Goal: Navigation & Orientation: Find specific page/section

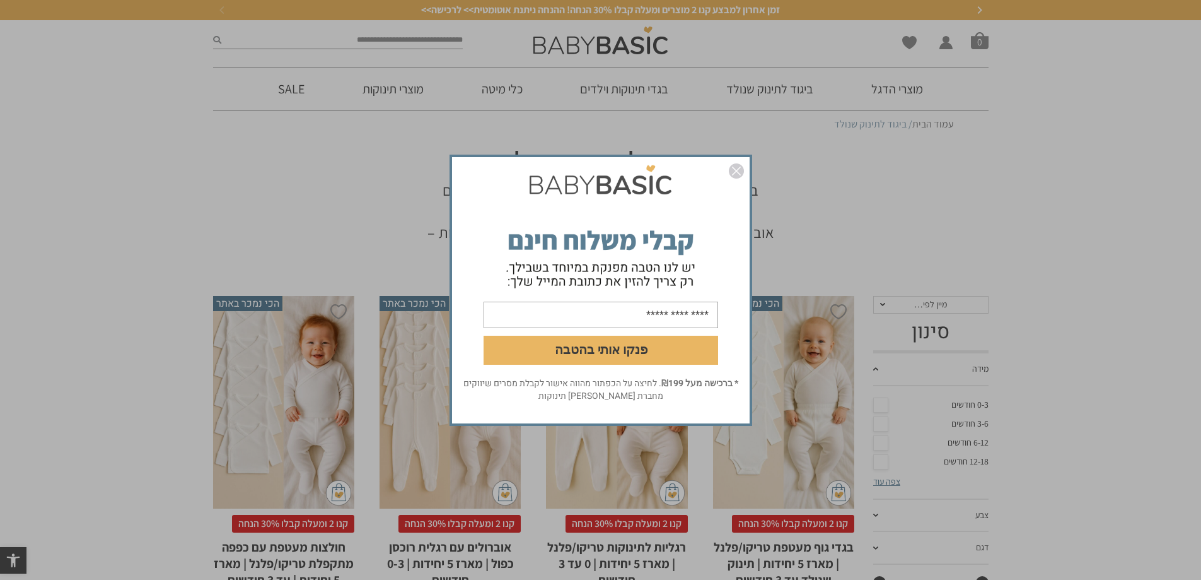
click at [737, 167] on img "סגור" at bounding box center [736, 170] width 15 height 15
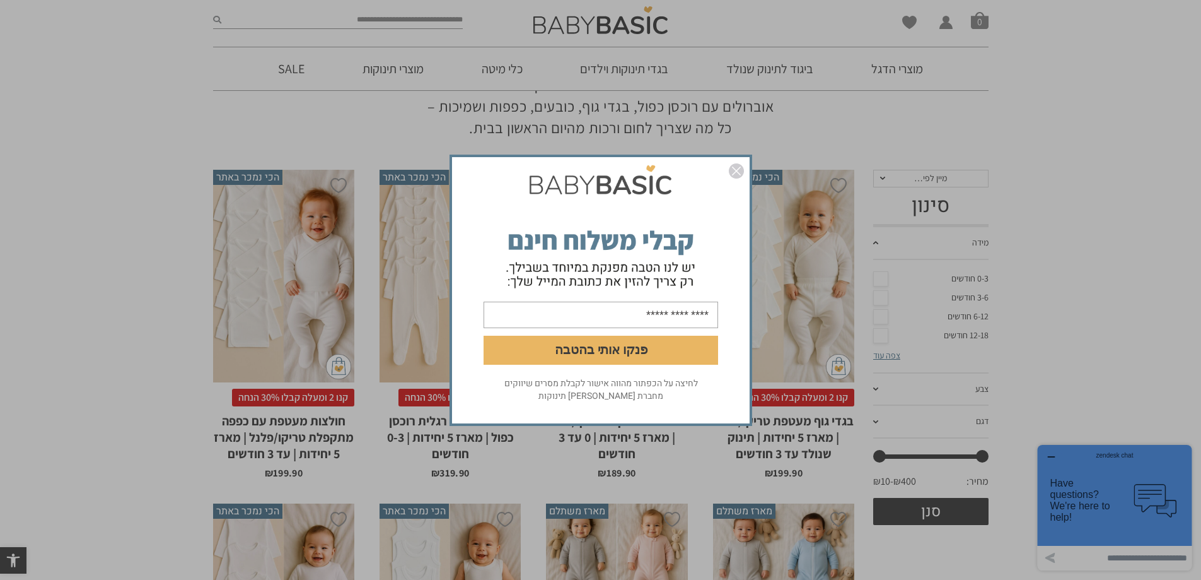
click at [732, 176] on img "סגור" at bounding box center [736, 170] width 15 height 15
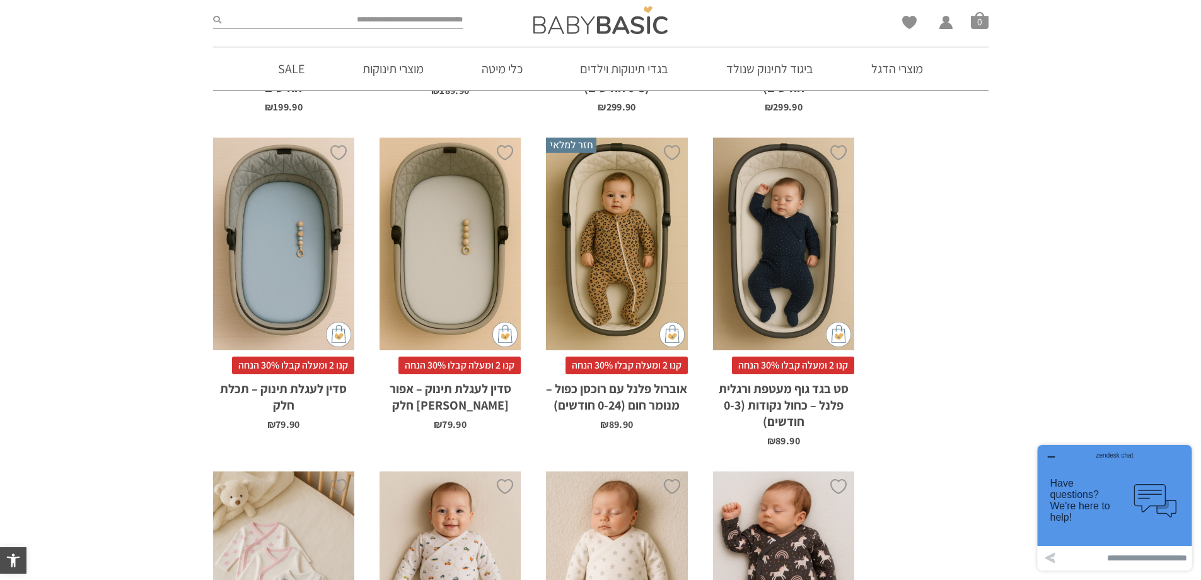
scroll to position [1015, 0]
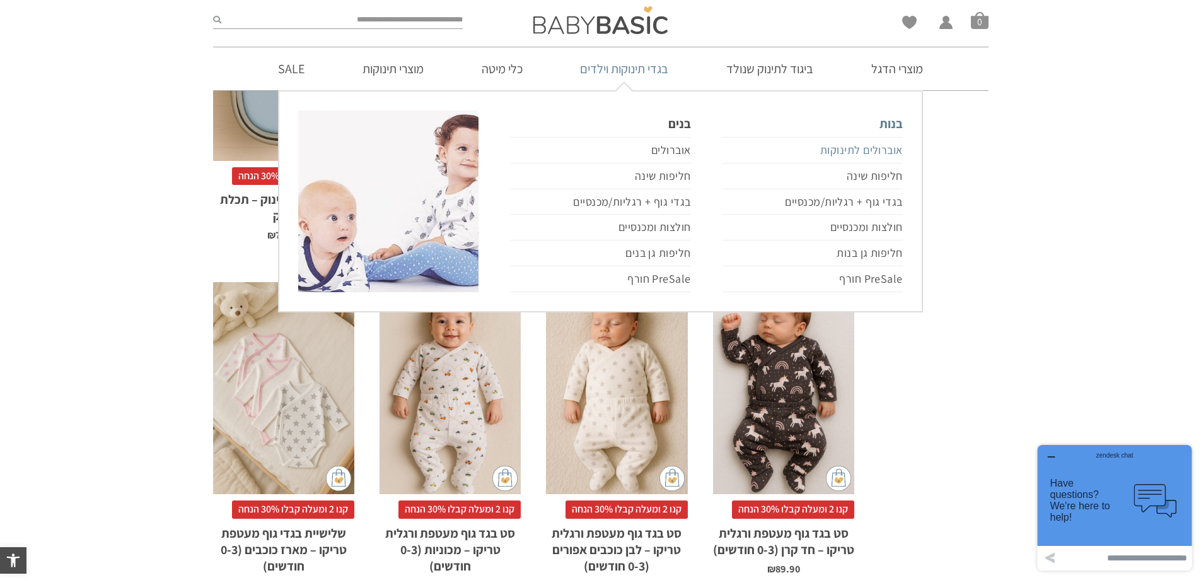
click at [872, 153] on link "אוברולים לתינוקות" at bounding box center [813, 150] width 180 height 26
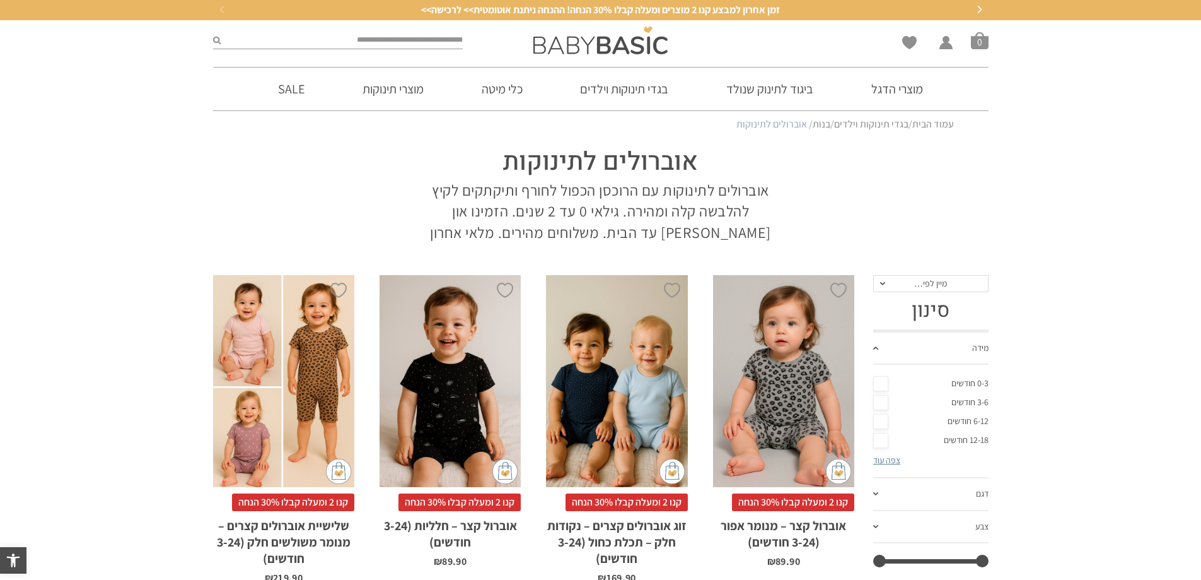
click at [883, 419] on link "6-12 חודשים" at bounding box center [930, 421] width 115 height 19
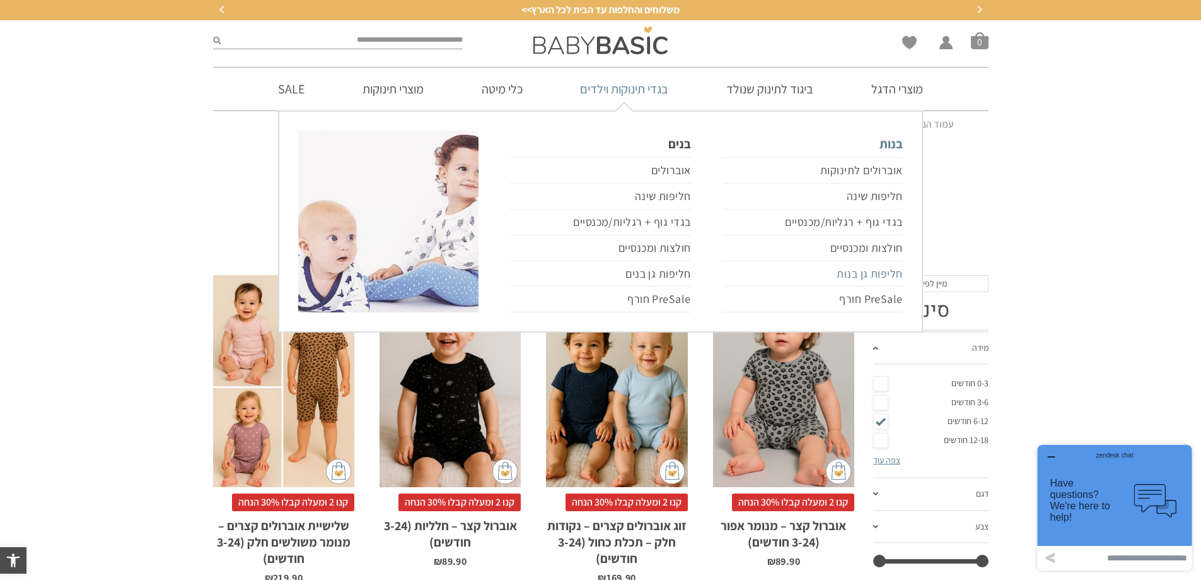
click at [846, 271] on link "חליפות גן בנות" at bounding box center [813, 274] width 180 height 26
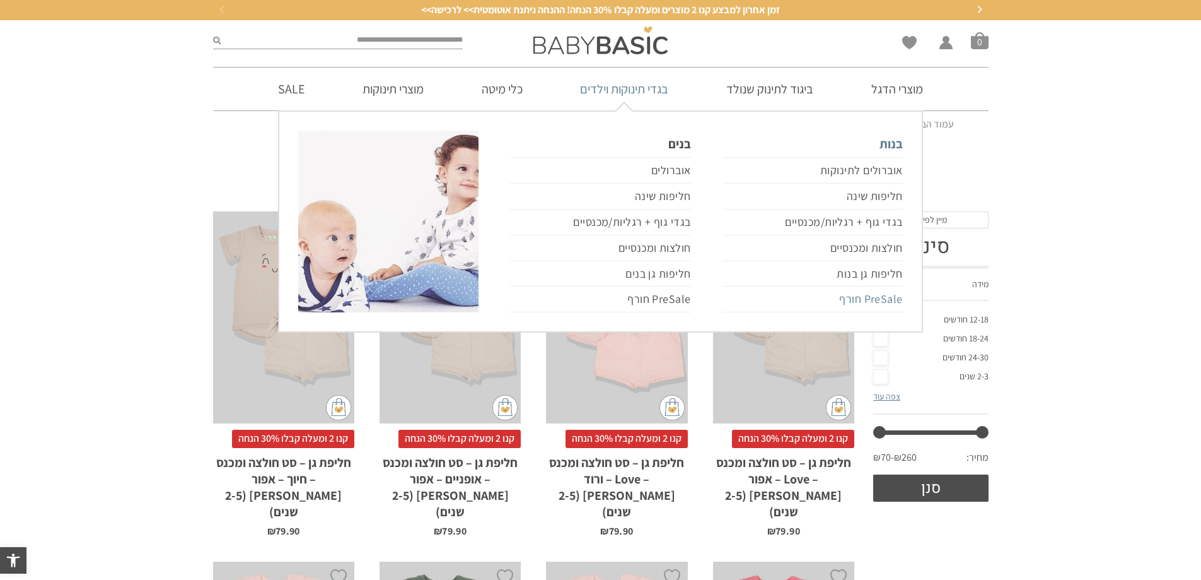
click at [860, 297] on link "PreSale חורף" at bounding box center [813, 299] width 180 height 26
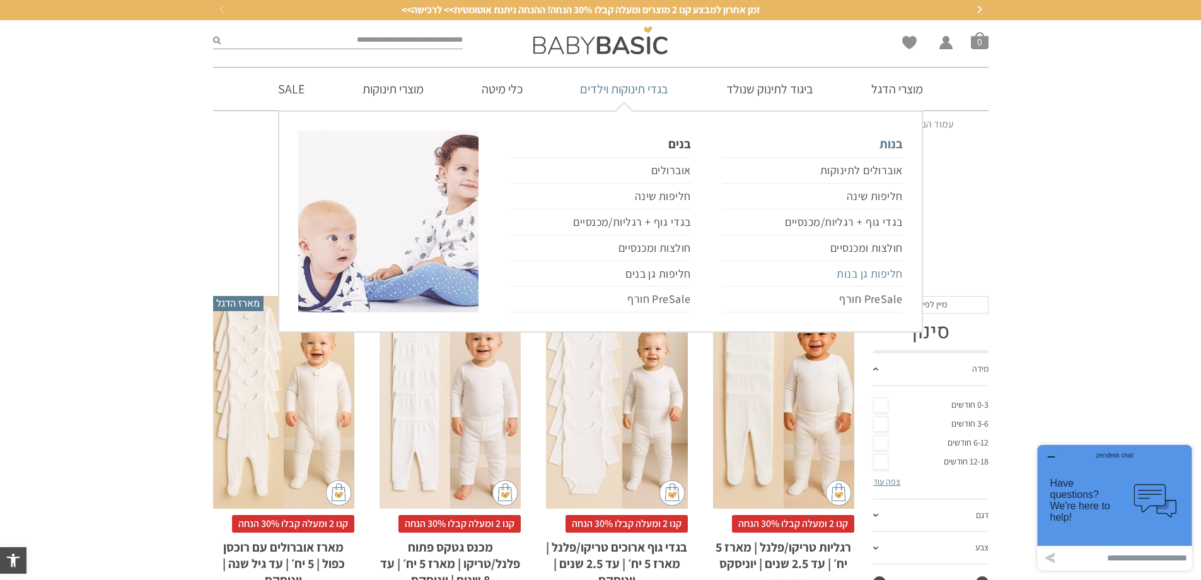
click at [851, 271] on link "חליפות גן בנות" at bounding box center [813, 274] width 180 height 26
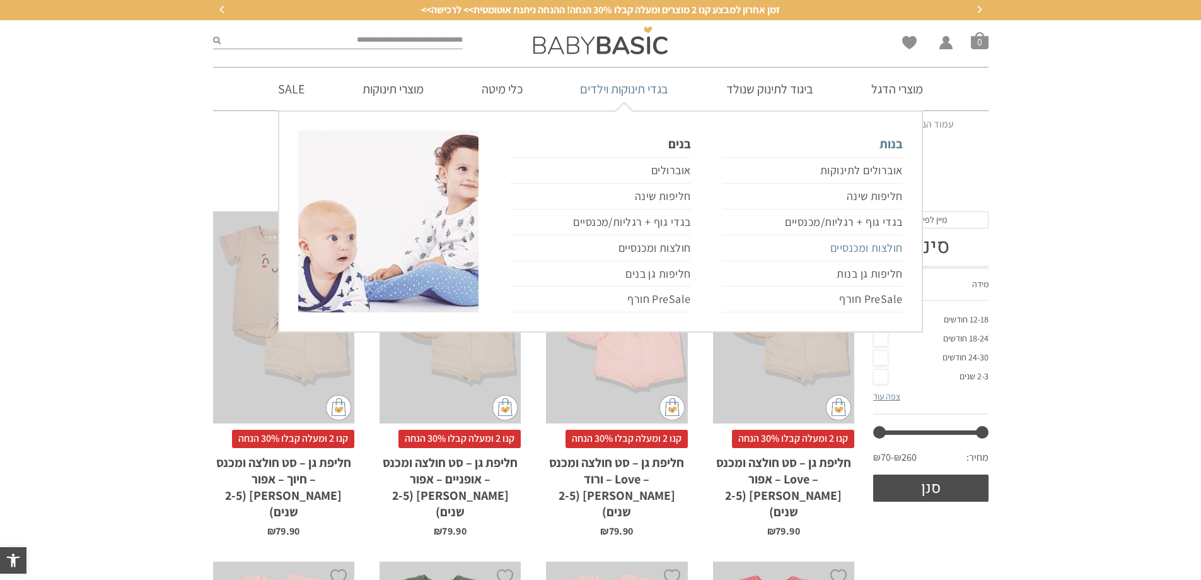
click at [861, 247] on link "חולצות ומכנסיים" at bounding box center [813, 248] width 180 height 26
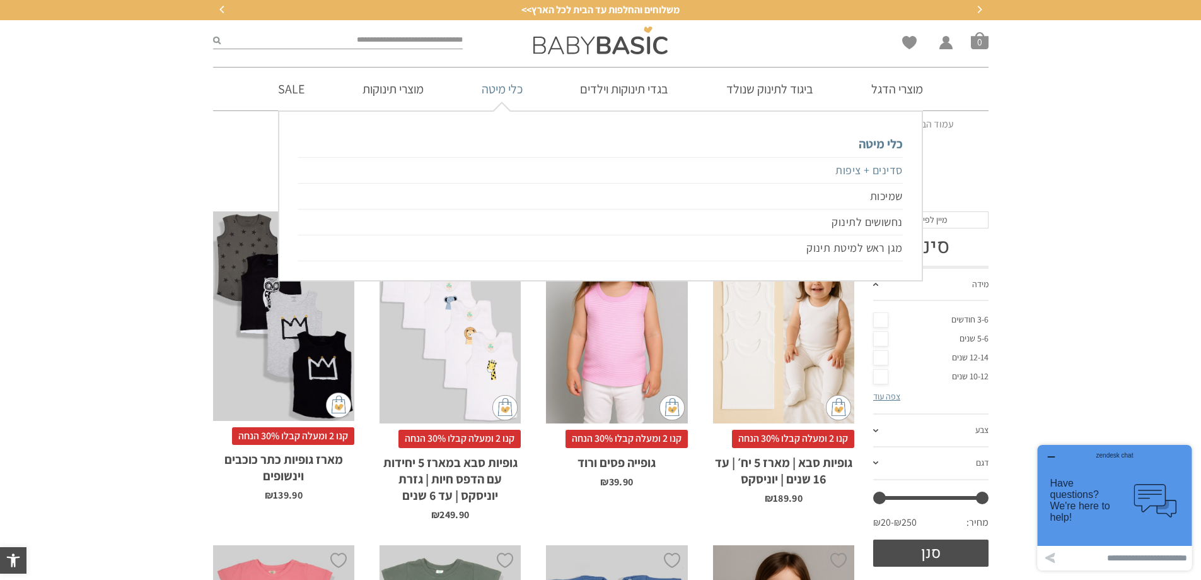
click at [856, 170] on link "סדינים + ציפות" at bounding box center [600, 170] width 604 height 26
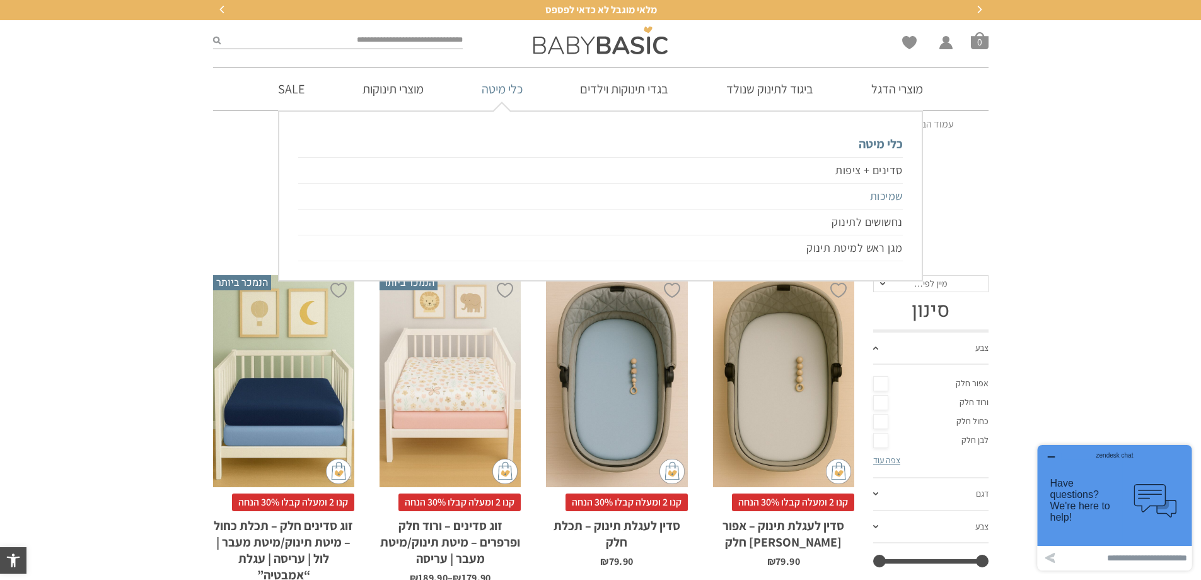
click at [902, 192] on link "שמיכות" at bounding box center [600, 197] width 604 height 26
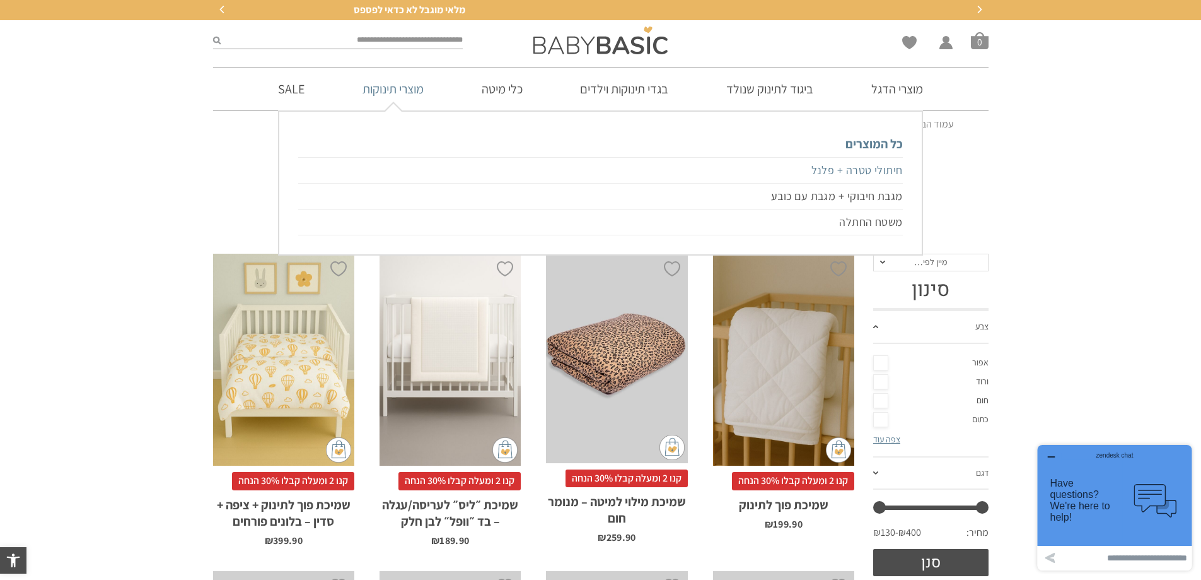
click at [809, 172] on link "חיתולי טטרה + פלנל" at bounding box center [600, 170] width 604 height 26
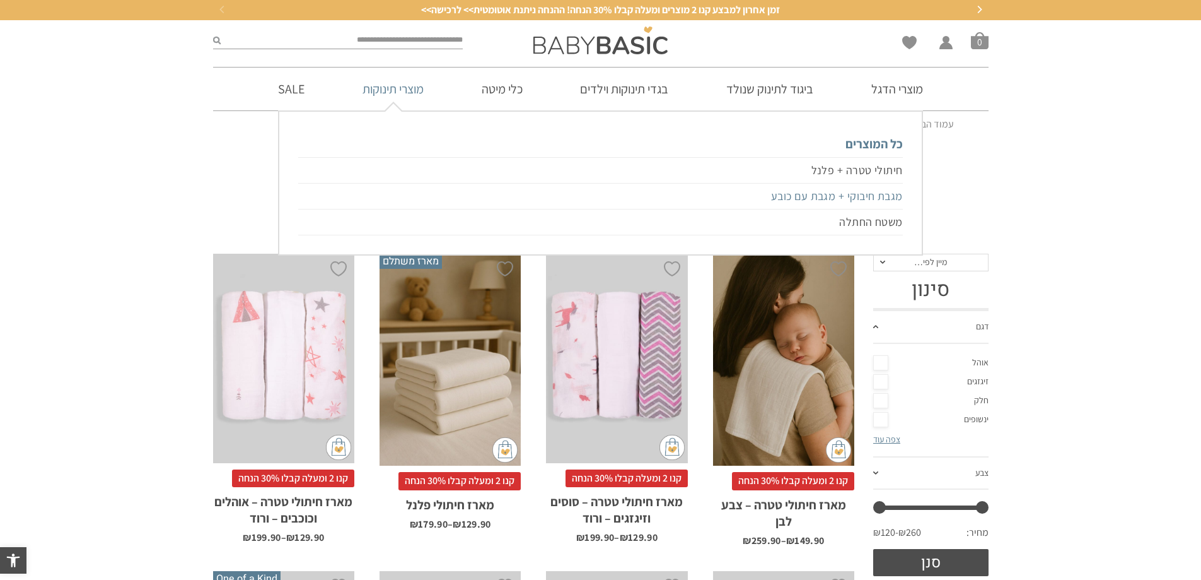
click at [869, 197] on link "מגבת חיבוקי + מגבת עם כובע" at bounding box center [600, 197] width 604 height 26
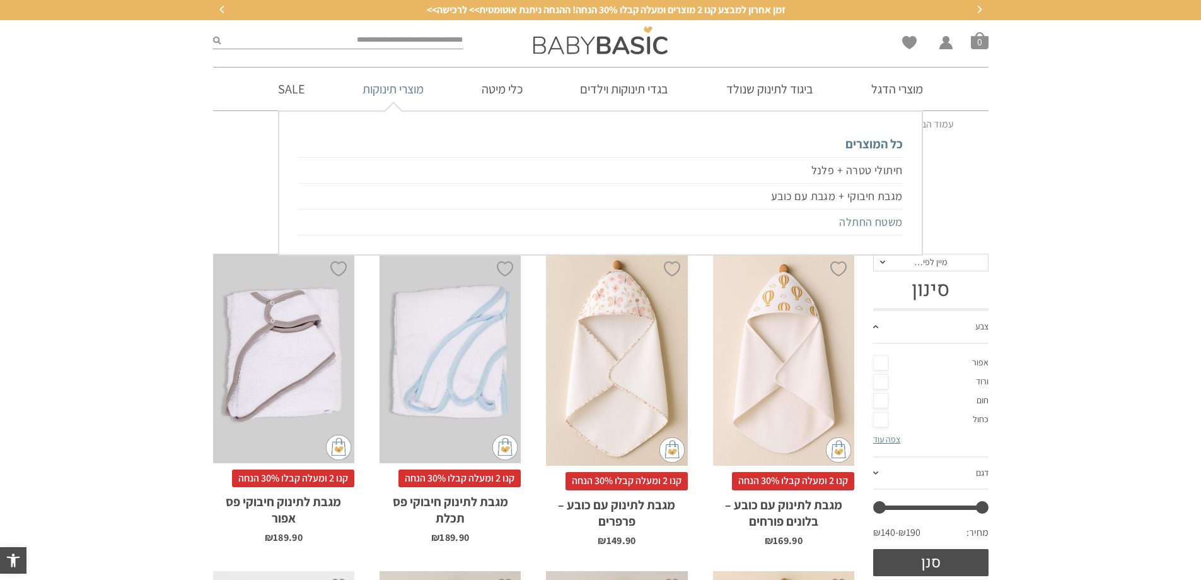
click at [840, 220] on link "משטח החתלה" at bounding box center [600, 222] width 604 height 26
